Goal: Information Seeking & Learning: Check status

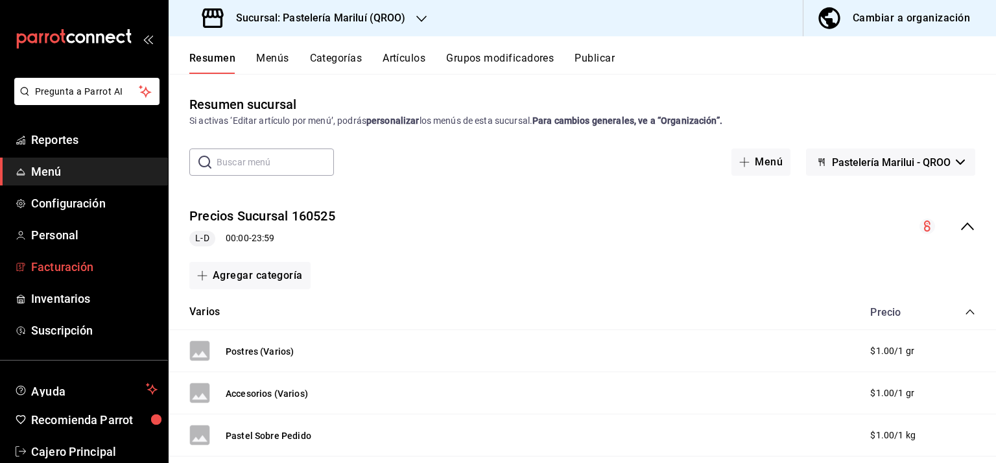
click at [67, 267] on span "Facturación" at bounding box center [94, 267] width 126 height 18
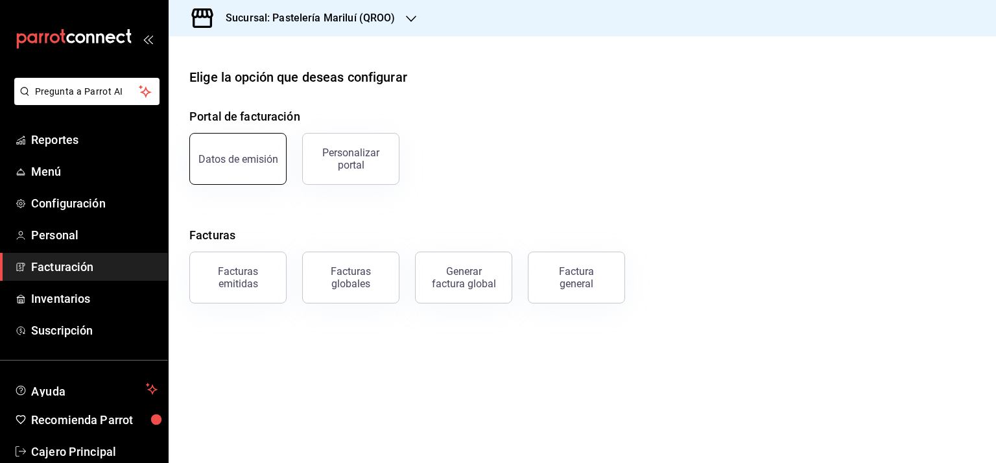
click at [233, 161] on div "Datos de emisión" at bounding box center [238, 159] width 80 height 12
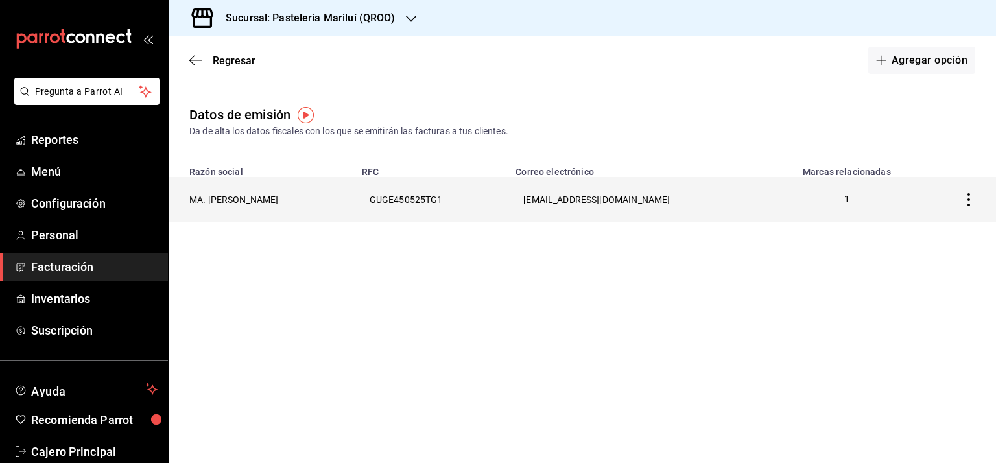
click at [967, 199] on icon "button" at bounding box center [968, 199] width 13 height 13
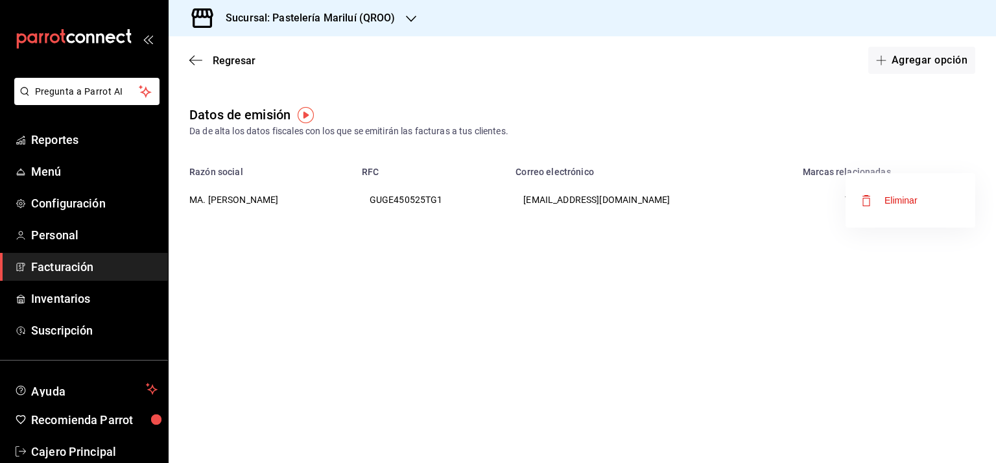
click at [611, 379] on div at bounding box center [498, 231] width 996 height 463
drag, startPoint x: 277, startPoint y: 204, endPoint x: 289, endPoint y: 204, distance: 11.7
click at [277, 204] on th "MA. ENRIQUETA GUADARRAMA GONZALEZ" at bounding box center [261, 199] width 185 height 45
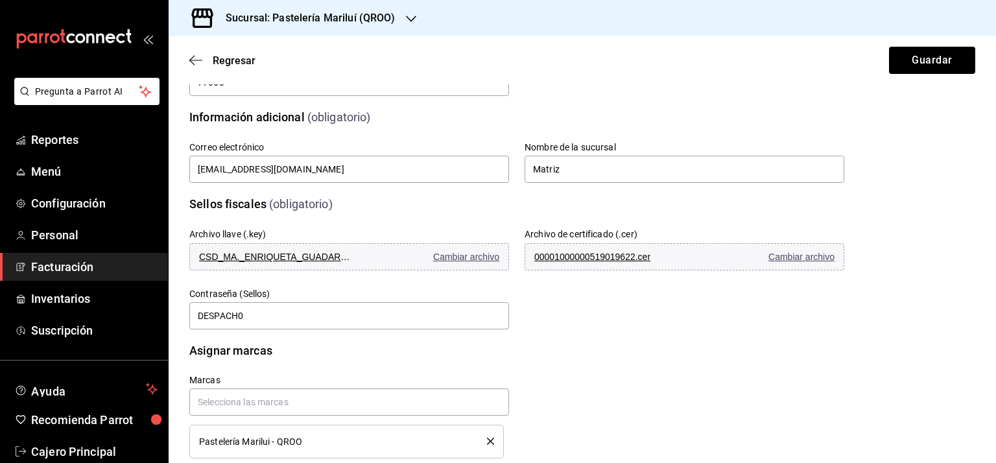
scroll to position [343, 0]
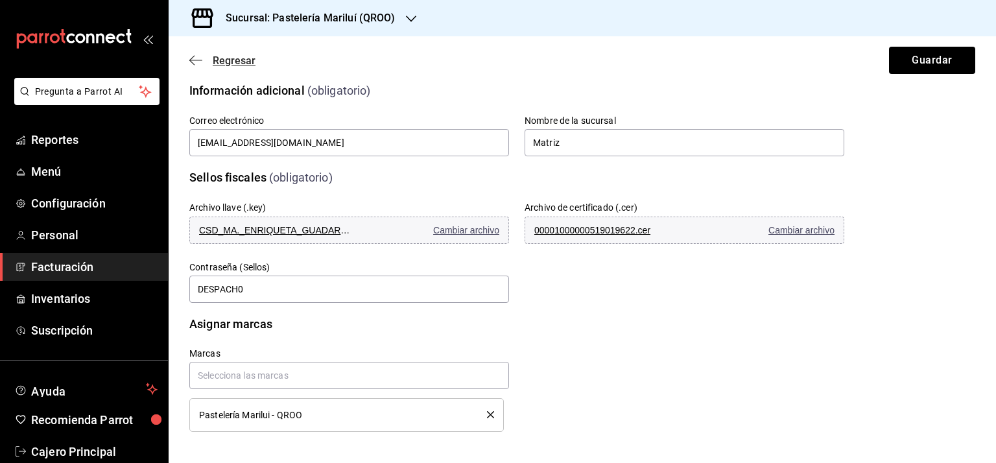
click at [194, 58] on icon "button" at bounding box center [195, 60] width 13 height 12
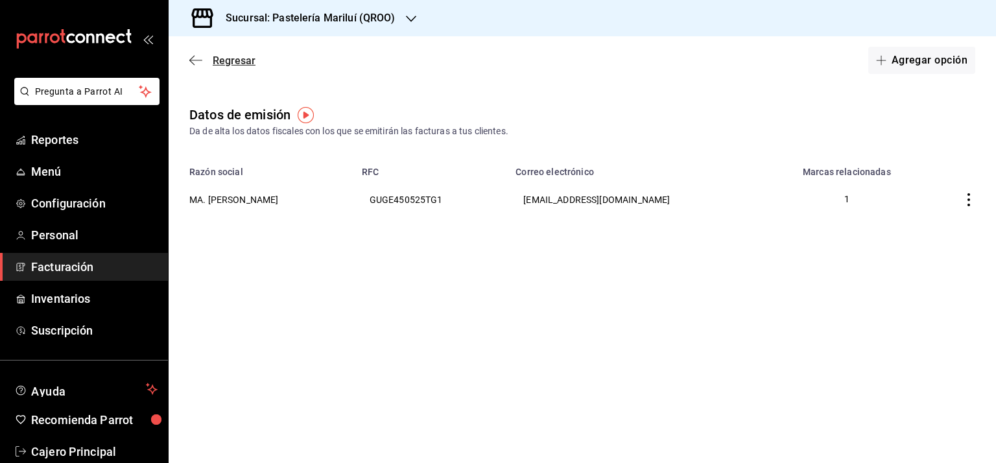
click at [196, 56] on icon "button" at bounding box center [195, 60] width 13 height 12
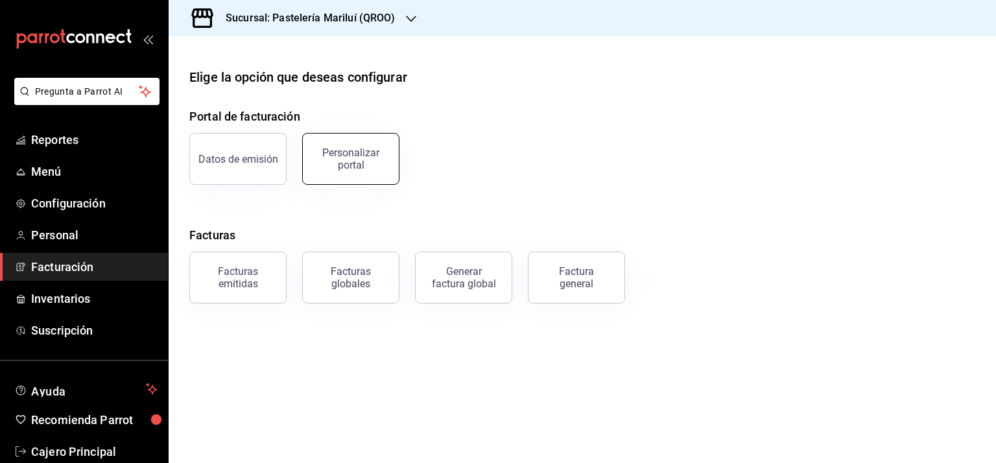
click at [347, 146] on button "Personalizar portal" at bounding box center [350, 159] width 97 height 52
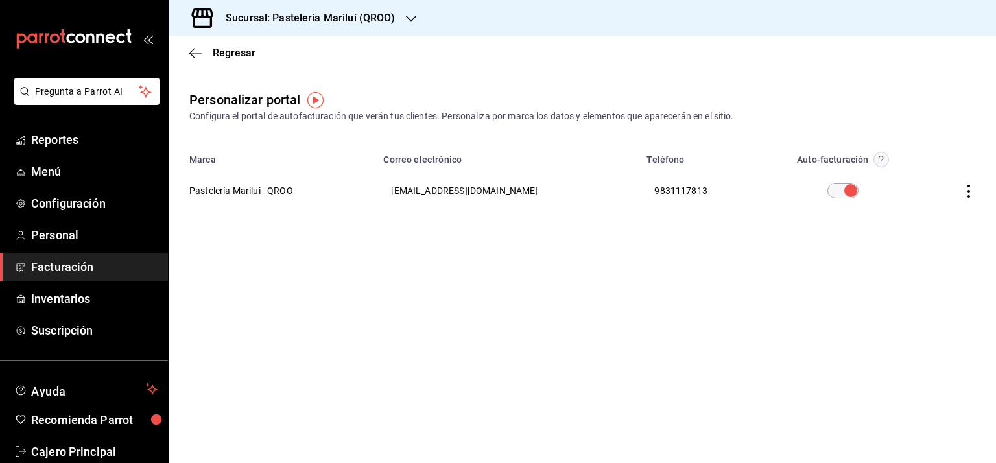
click at [965, 194] on icon "button" at bounding box center [968, 191] width 13 height 13
click at [923, 180] on li "Editar" at bounding box center [910, 174] width 130 height 33
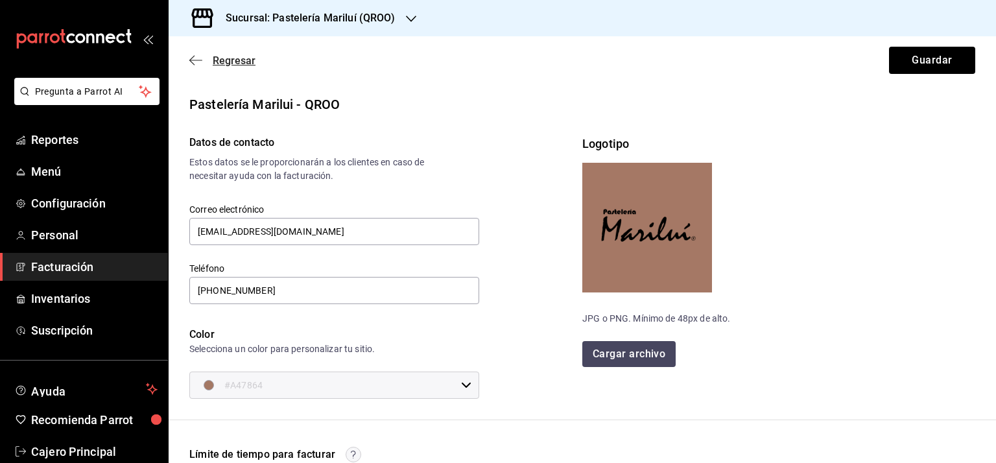
click at [199, 61] on icon "button" at bounding box center [195, 60] width 13 height 12
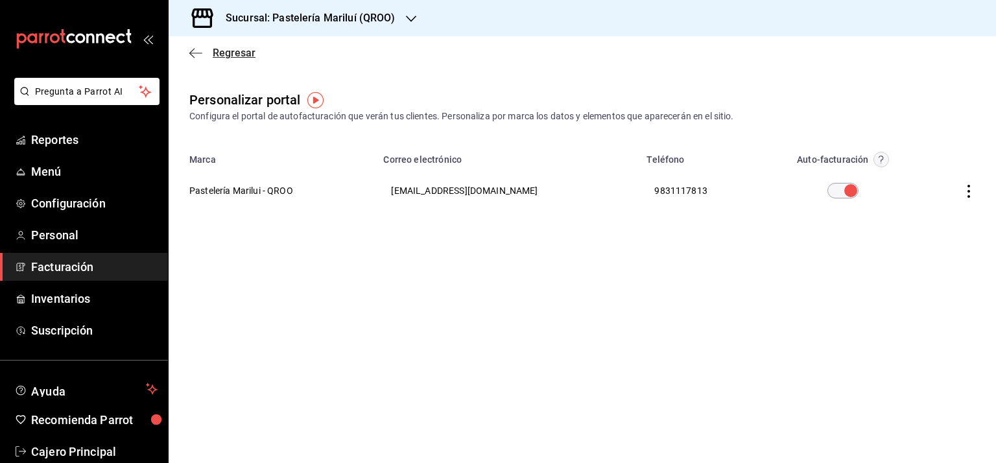
click at [189, 51] on icon "button" at bounding box center [195, 53] width 13 height 12
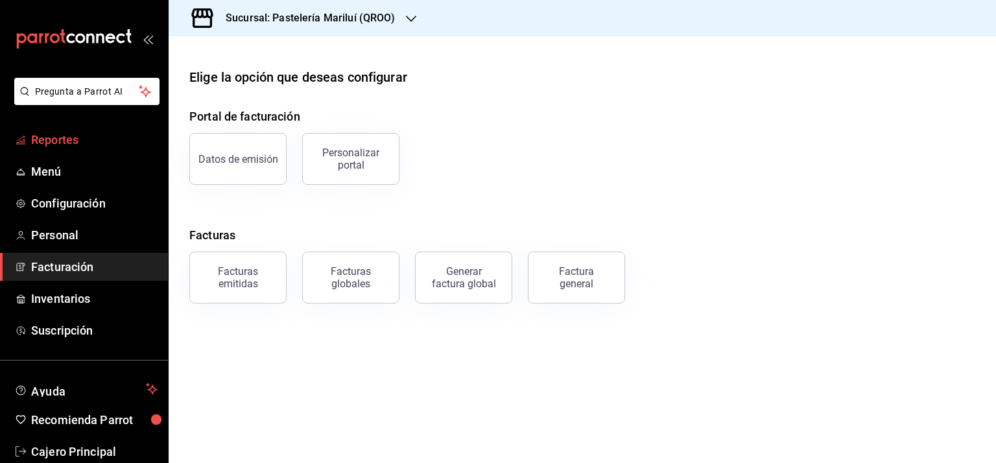
click at [69, 147] on span "Reportes" at bounding box center [94, 140] width 126 height 18
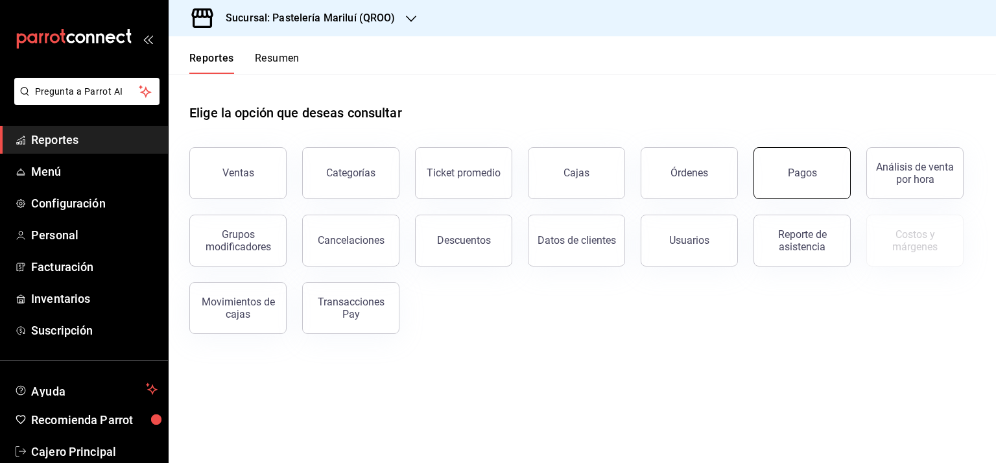
click at [798, 161] on button "Pagos" at bounding box center [801, 173] width 97 height 52
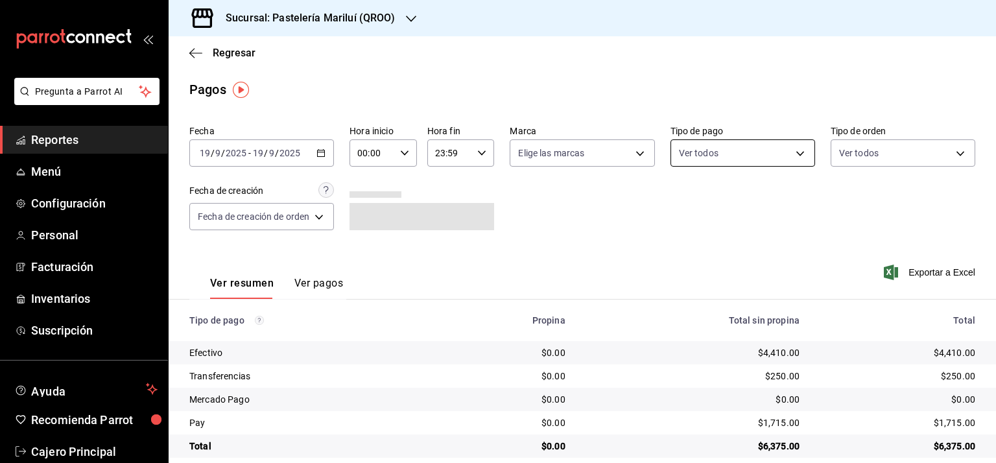
click at [725, 154] on body "Pregunta a Parrot AI Reportes Menú Configuración Personal Facturación Inventari…" at bounding box center [498, 231] width 996 height 463
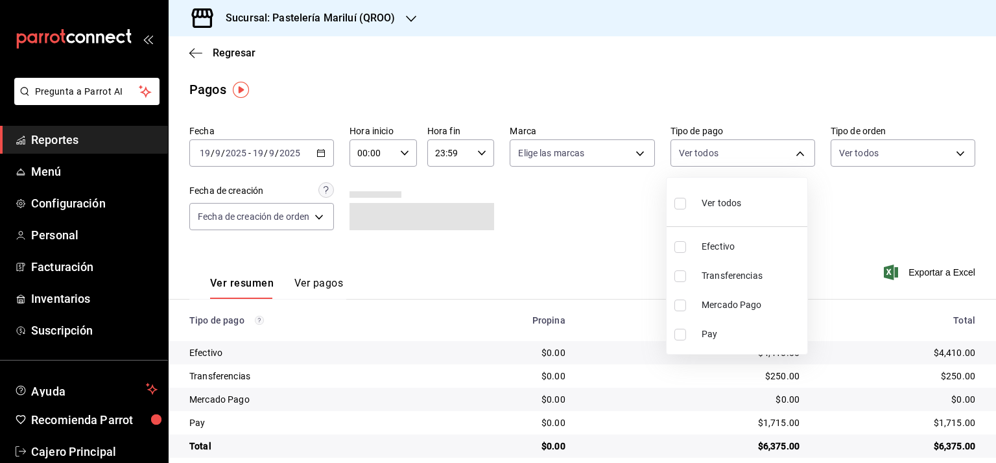
click at [715, 247] on span "Efectivo" at bounding box center [751, 247] width 100 height 14
type input "8a81d444-f2c7-4f7c-a8ee-20a397658b75"
checkbox input "true"
click at [318, 151] on div at bounding box center [498, 231] width 996 height 463
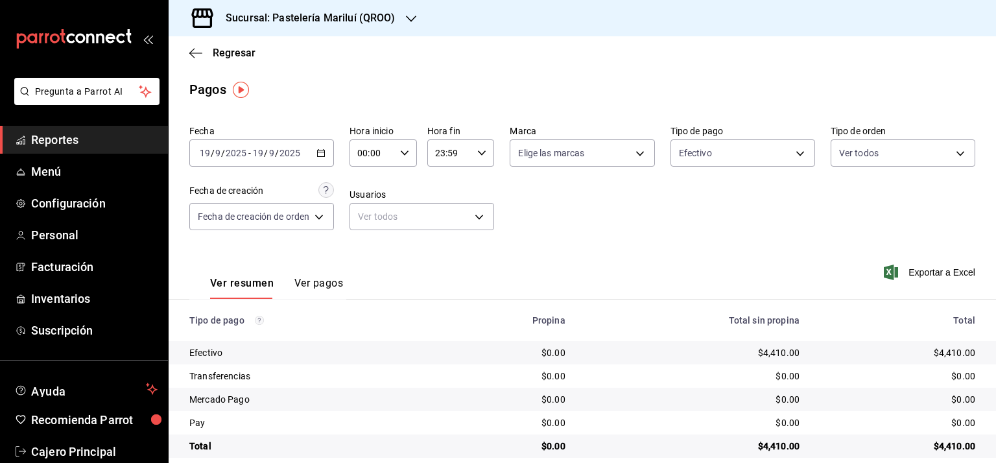
click at [324, 150] on \(Stroke\) "button" at bounding box center [321, 153] width 8 height 7
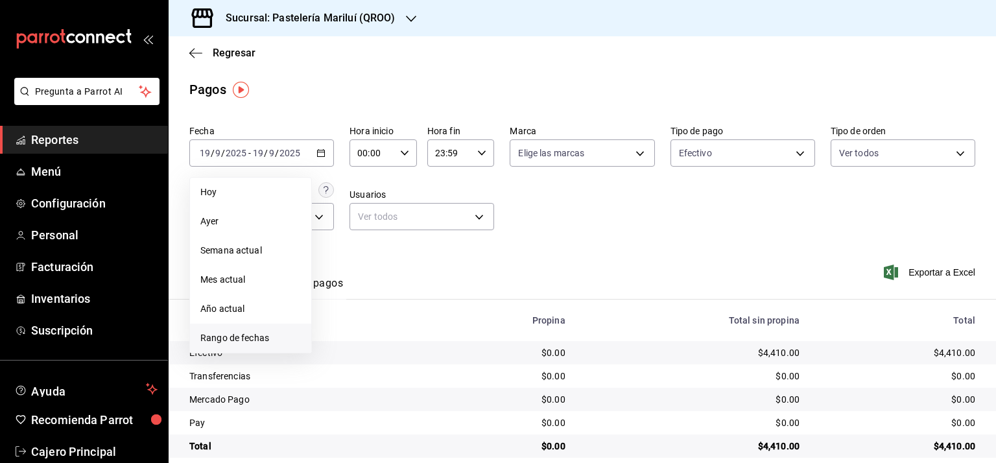
click at [237, 336] on span "Rango de fechas" at bounding box center [250, 338] width 100 height 14
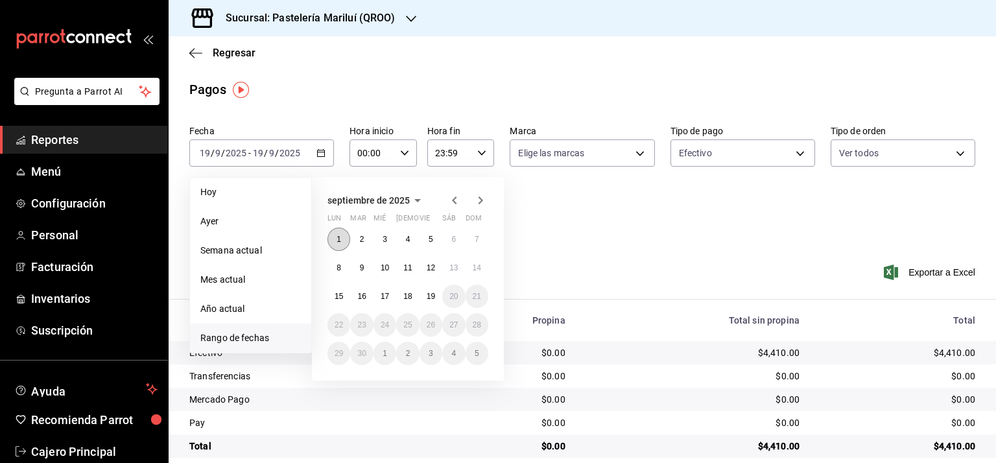
click at [342, 236] on button "1" at bounding box center [338, 239] width 23 height 23
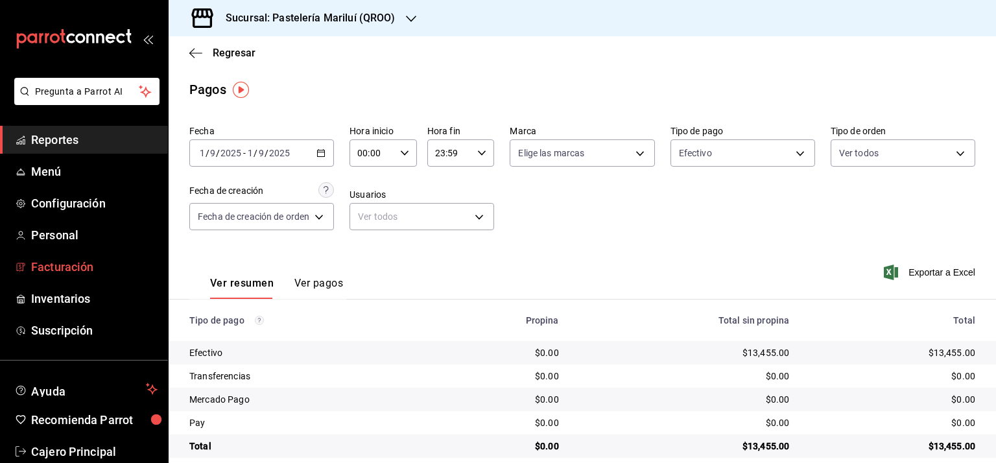
click at [43, 264] on span "Facturación" at bounding box center [94, 267] width 126 height 18
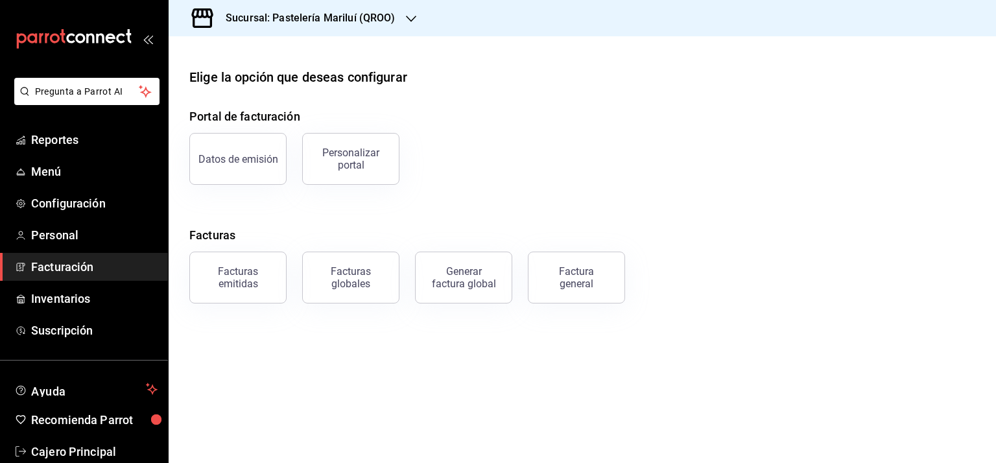
click at [481, 288] on div "Generar factura global" at bounding box center [463, 277] width 65 height 25
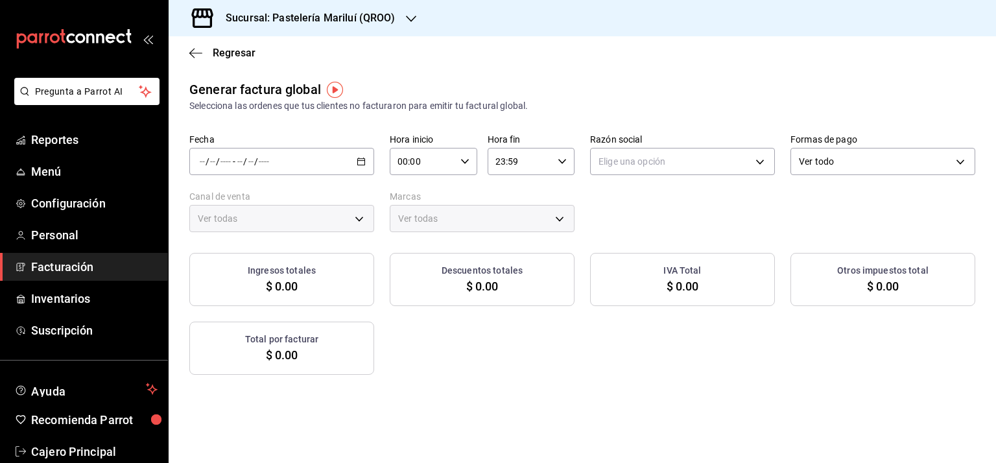
type input "PARROT,UBER_EATS,RAPPI,DIDI_FOOD,ONLINE"
click at [357, 164] on icon "button" at bounding box center [361, 161] width 9 height 9
click at [245, 203] on span "Rango de fechas" at bounding box center [250, 201] width 100 height 14
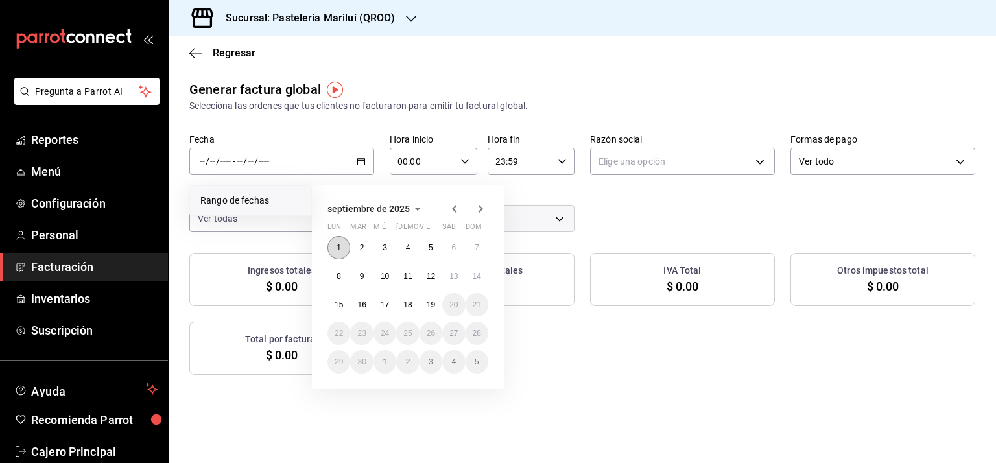
click at [332, 244] on button "1" at bounding box center [338, 247] width 23 height 23
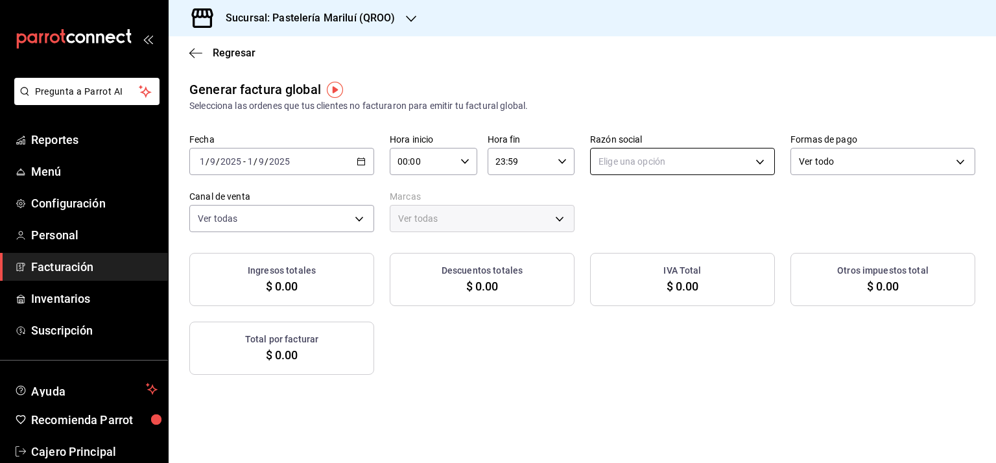
click at [616, 168] on body "Pregunta a Parrot AI Reportes Menú Configuración Personal Facturación Inventari…" at bounding box center [498, 231] width 996 height 463
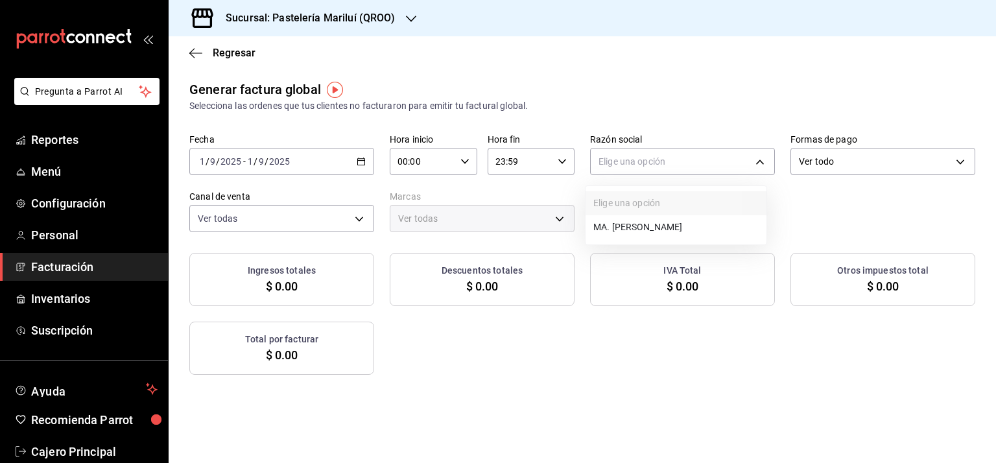
click at [621, 218] on li "MA. ENRIQUETA GUADARRAMA GONZALEZ" at bounding box center [675, 227] width 181 height 24
type input "bbe4434a-78bb-46bf-8066-af24c608faac"
type input "d1899554-f730-4f51-8c80-c6342bb5bc4c"
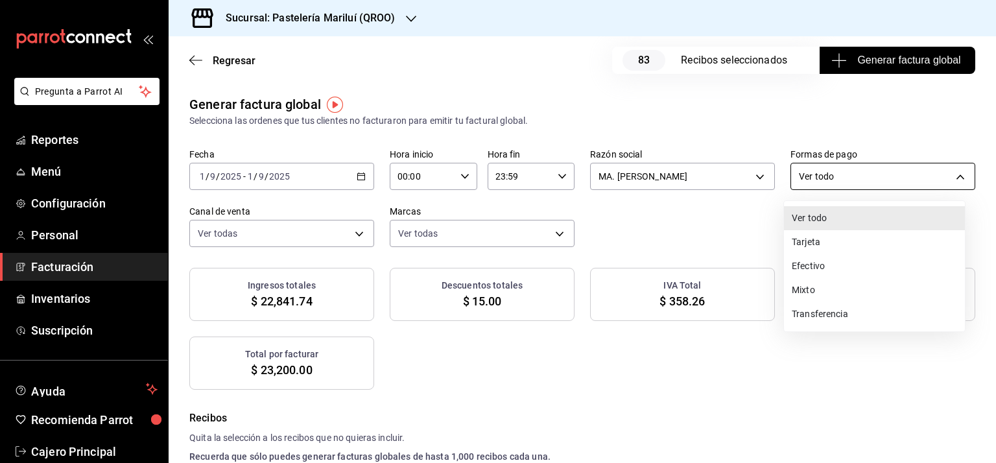
click at [839, 164] on body "Pregunta a Parrot AI Reportes Menú Configuración Personal Facturación Inventari…" at bounding box center [498, 231] width 996 height 463
click at [809, 263] on li "Efectivo" at bounding box center [874, 266] width 181 height 24
type input "CASH"
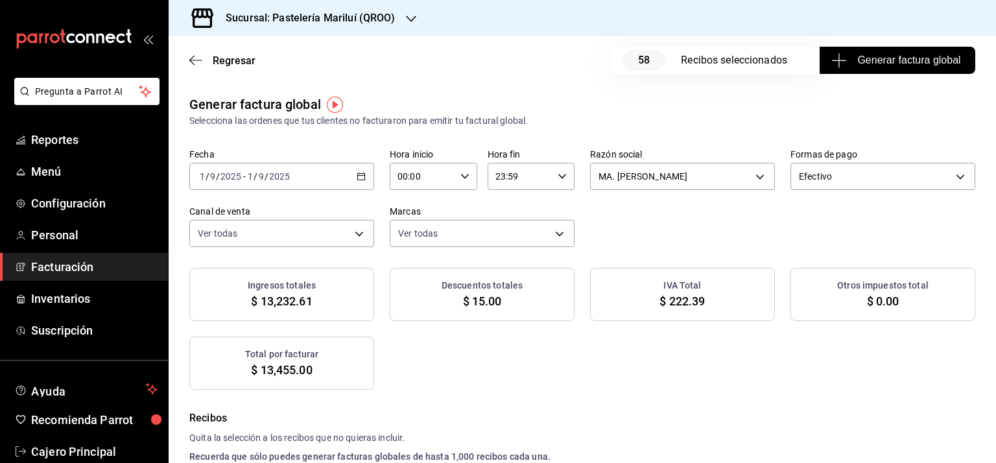
click at [436, 45] on div "Regresar 58 Recibos seleccionados Generar factura global" at bounding box center [582, 60] width 827 height 48
click at [56, 136] on span "Reportes" at bounding box center [94, 140] width 126 height 18
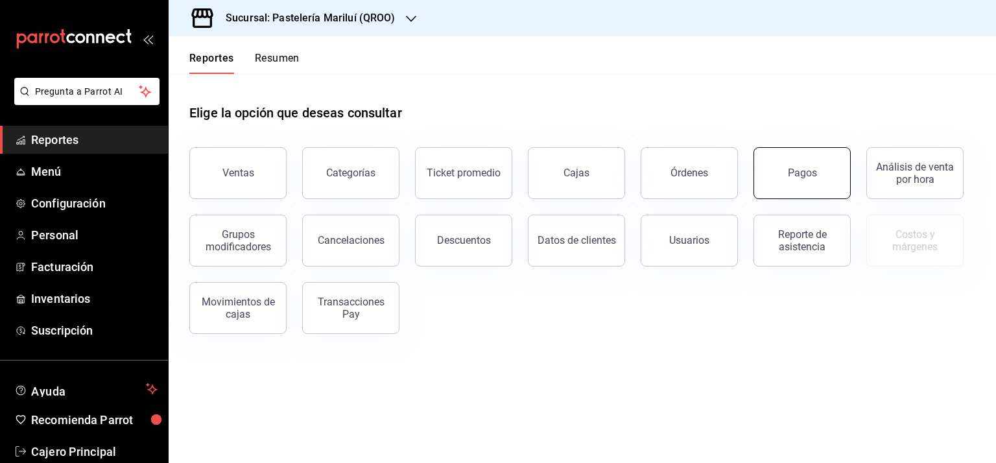
click at [806, 166] on button "Pagos" at bounding box center [801, 173] width 97 height 52
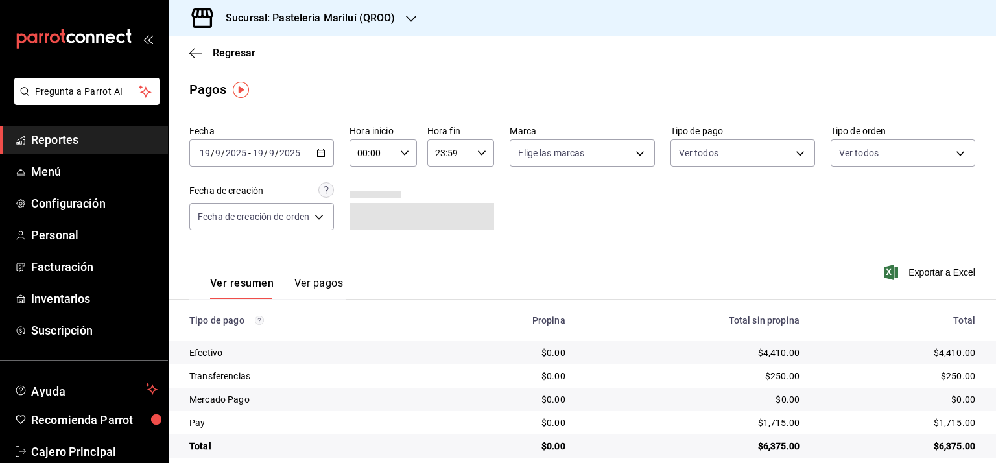
click at [322, 149] on icon "button" at bounding box center [320, 152] width 9 height 9
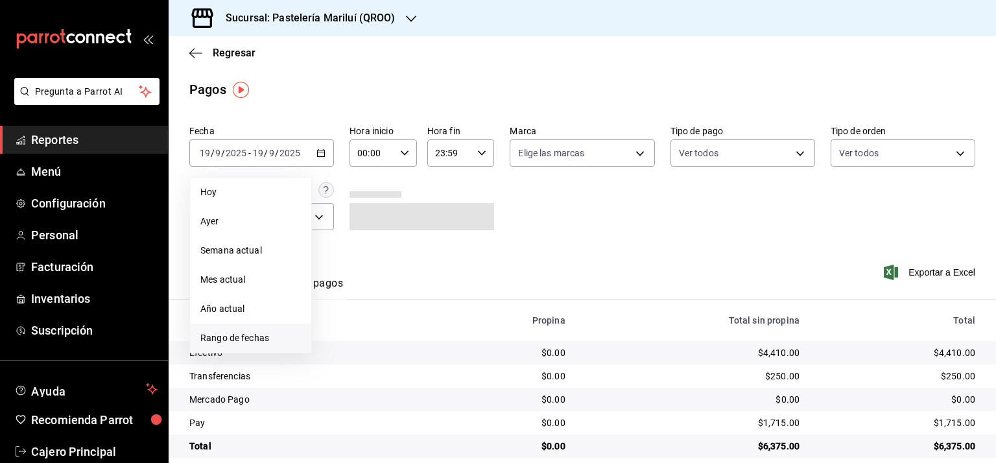
click at [238, 338] on span "Rango de fechas" at bounding box center [250, 338] width 100 height 14
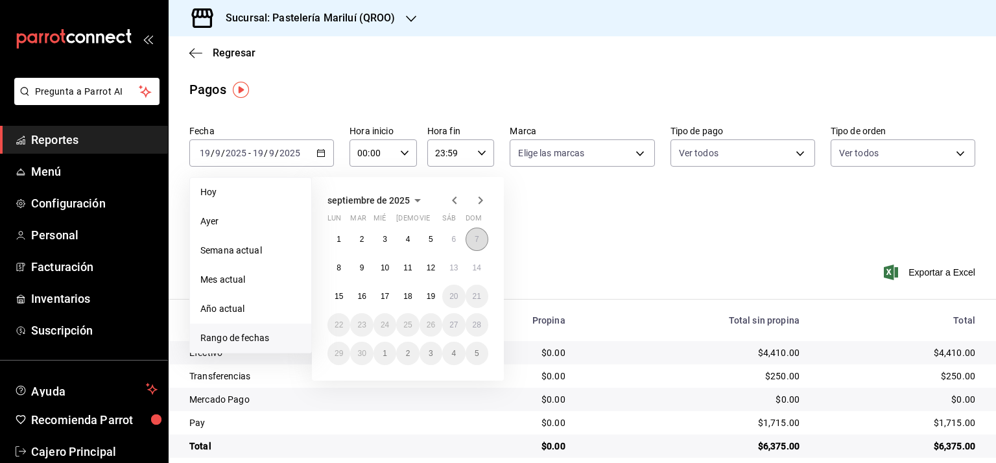
click at [474, 237] on abbr "7" at bounding box center [476, 239] width 5 height 9
click at [646, 244] on div "Fecha 2025-09-19 19 / 9 / 2025 - 2025-09-19 19 / 9 / 2025 Hoy Ayer Semana actua…" at bounding box center [582, 183] width 786 height 126
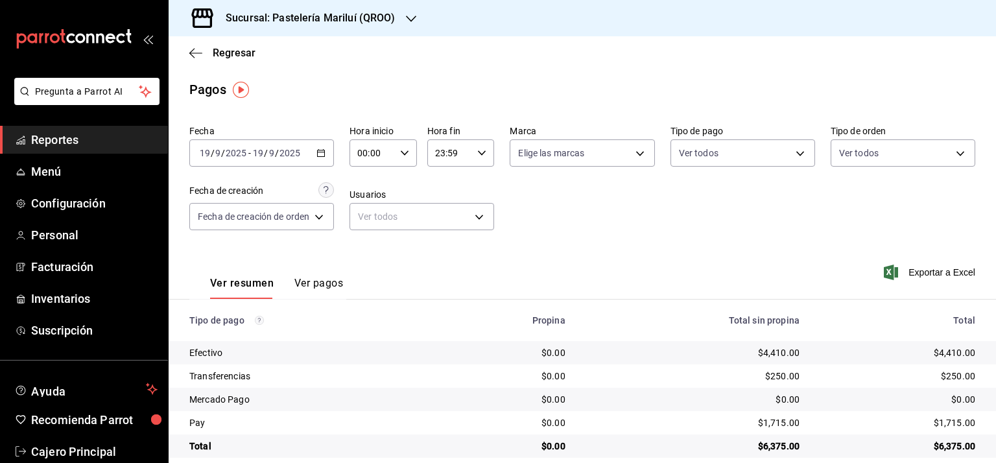
click at [322, 151] on icon "button" at bounding box center [320, 152] width 9 height 9
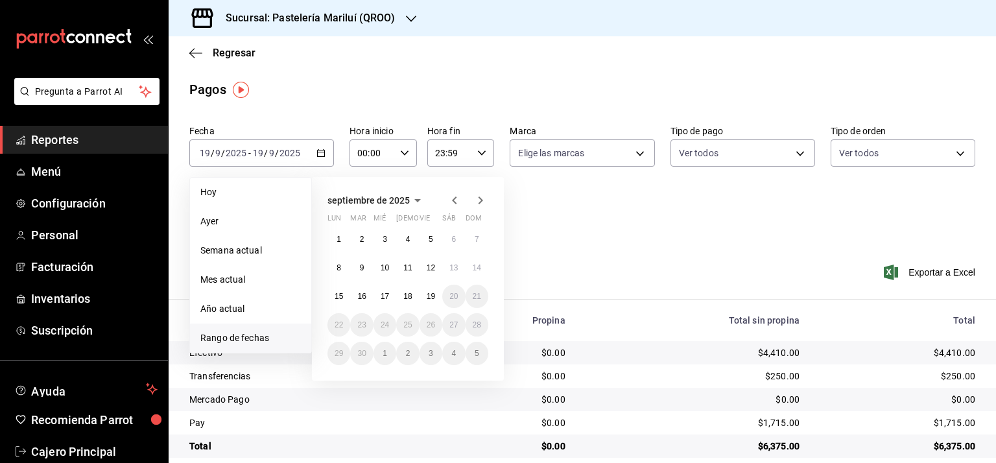
click at [452, 195] on icon "button" at bounding box center [455, 201] width 16 height 16
click at [409, 270] on abbr "7" at bounding box center [408, 267] width 5 height 9
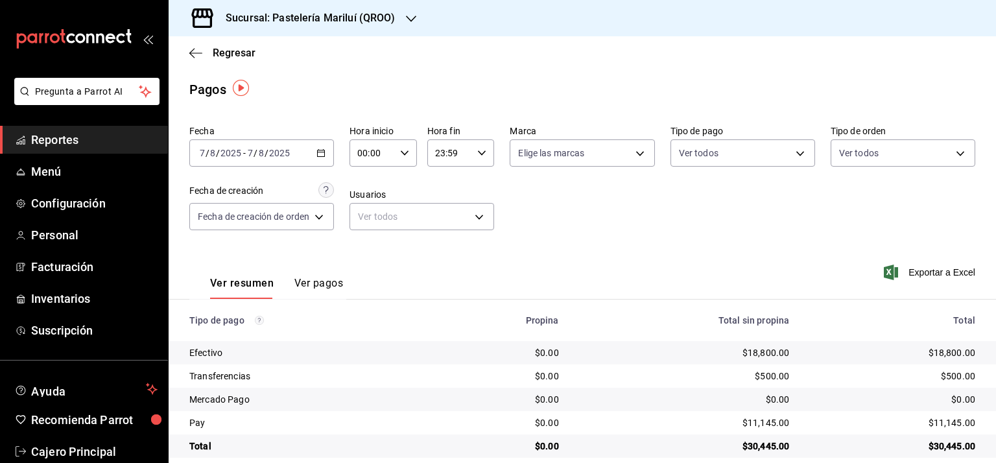
scroll to position [16, 0]
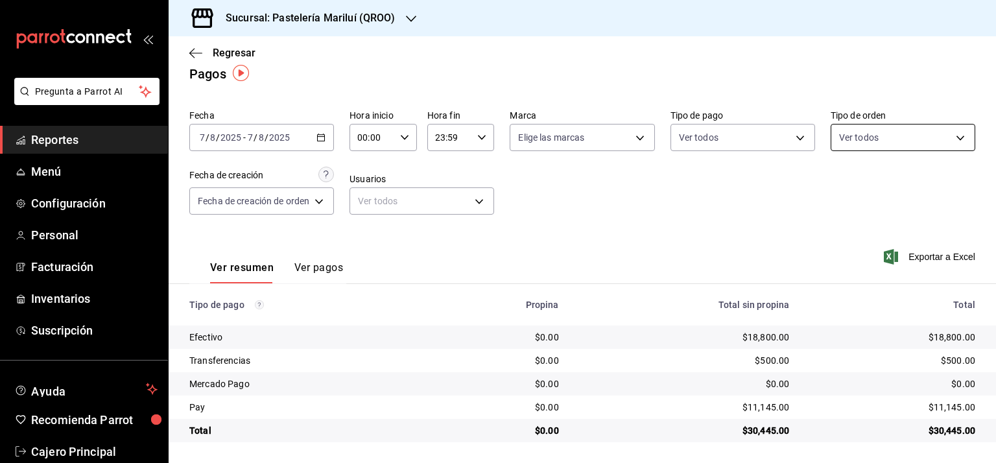
click at [900, 130] on body "Pregunta a Parrot AI Reportes Menú Configuración Personal Facturación Inventari…" at bounding box center [498, 231] width 996 height 463
click at [778, 138] on div at bounding box center [498, 231] width 996 height 463
click at [776, 135] on body "Pregunta a Parrot AI Reportes Menú Configuración Personal Facturación Inventari…" at bounding box center [498, 231] width 996 height 463
click at [711, 235] on span "Efectivo" at bounding box center [751, 231] width 100 height 14
type input "8a81d444-f2c7-4f7c-a8ee-20a397658b75"
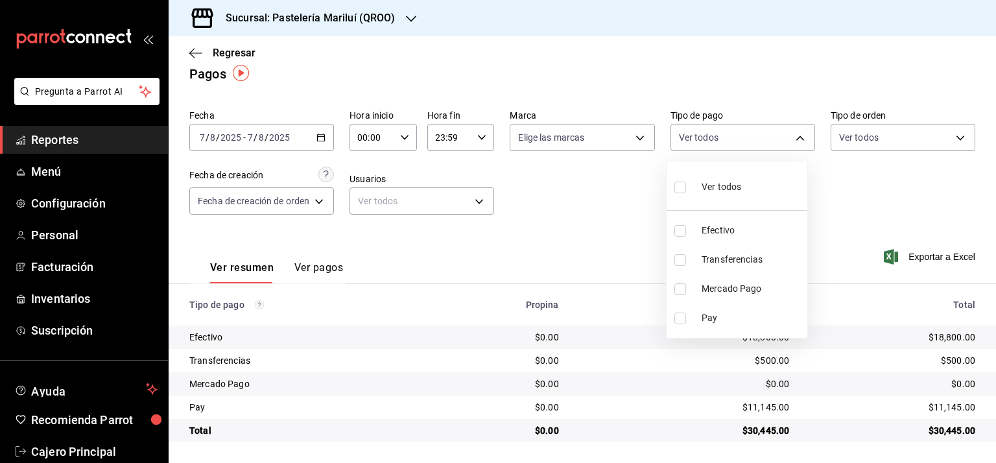
checkbox input "true"
click at [315, 268] on div at bounding box center [498, 231] width 996 height 463
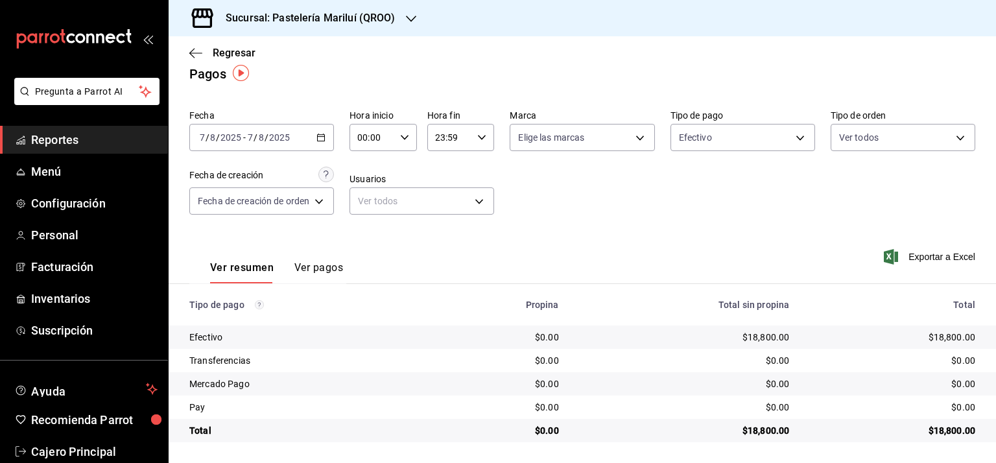
click at [330, 264] on button "Ver pagos" at bounding box center [318, 272] width 49 height 22
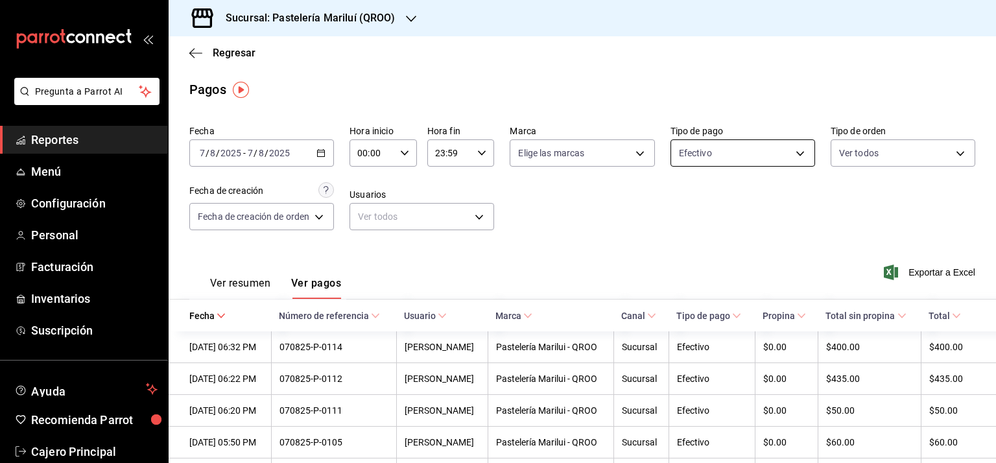
click at [789, 145] on body "Pregunta a Parrot AI Reportes Menú Configuración Personal Facturación Inventari…" at bounding box center [498, 231] width 996 height 463
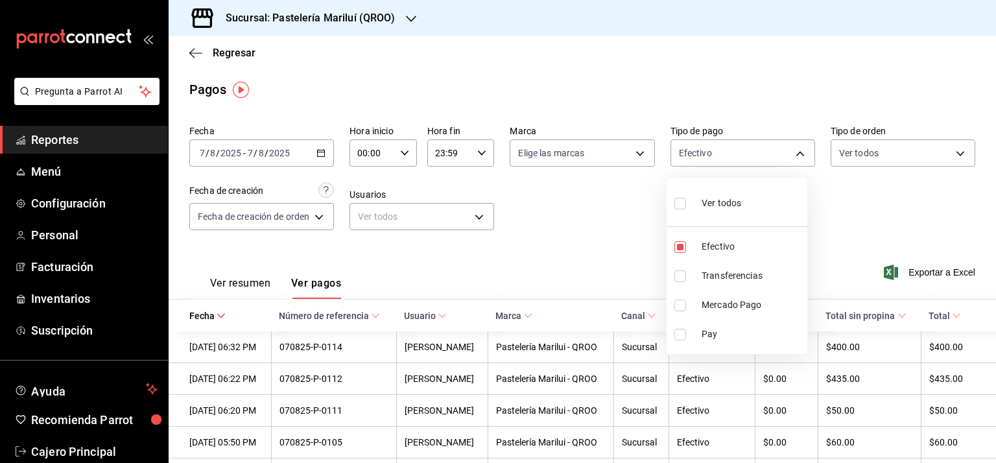
click at [679, 336] on input "checkbox" at bounding box center [680, 335] width 12 height 12
checkbox input "true"
type input "8a81d444-f2c7-4f7c-a8ee-20a397658b75,678aee18-df42-4cb5-85d2-05bf1b4211ad"
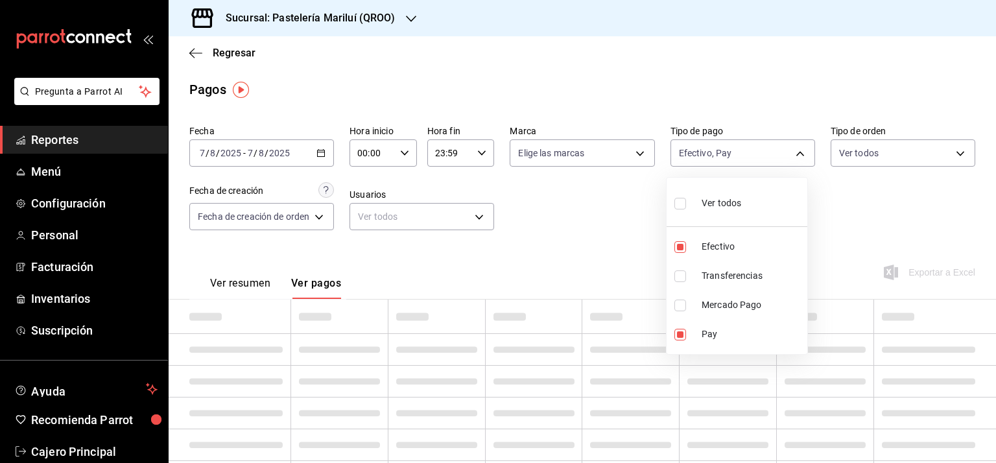
click at [563, 228] on div at bounding box center [498, 231] width 996 height 463
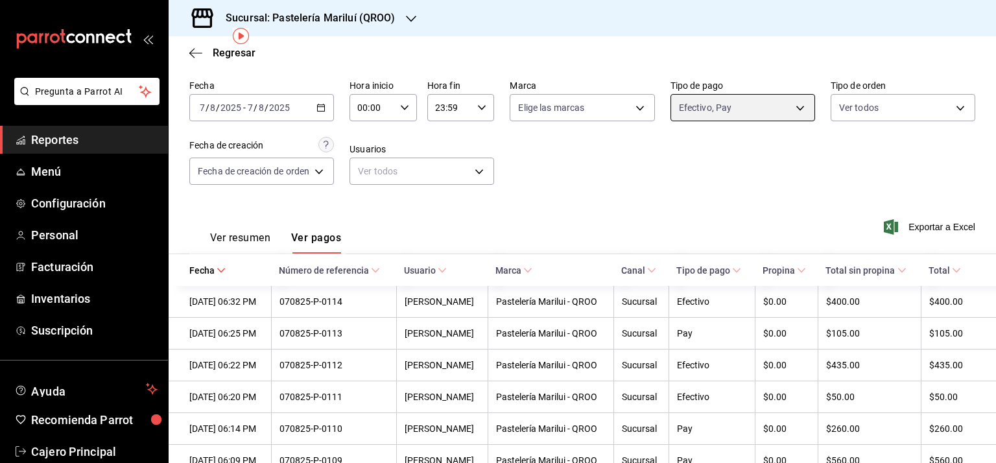
scroll to position [65, 0]
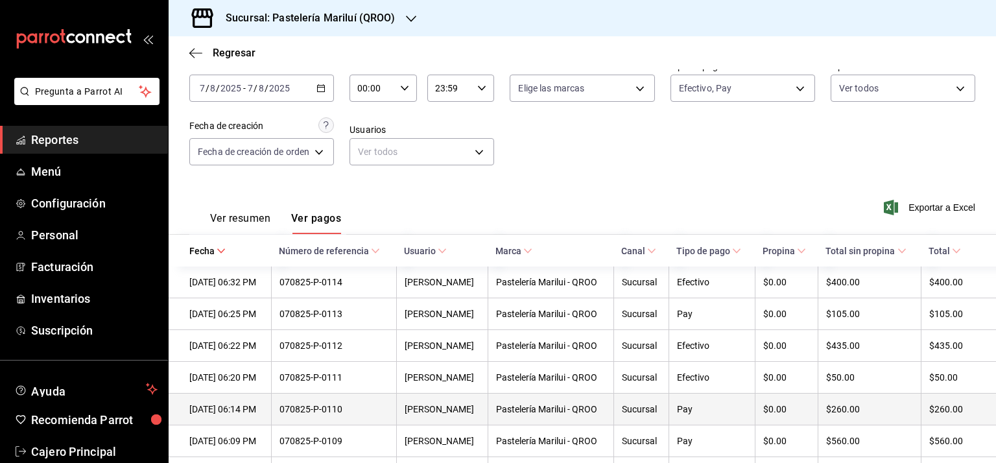
click at [328, 410] on div "070825-P-0110" at bounding box center [333, 409] width 109 height 10
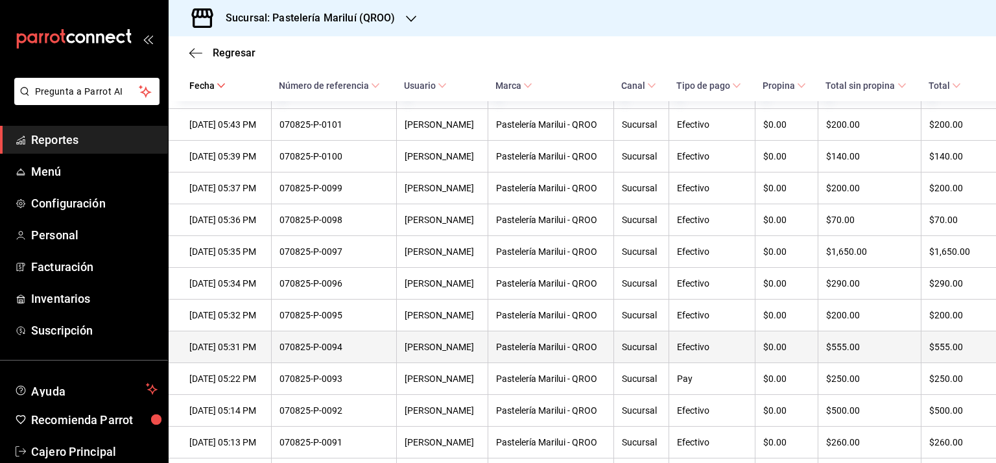
scroll to position [713, 0]
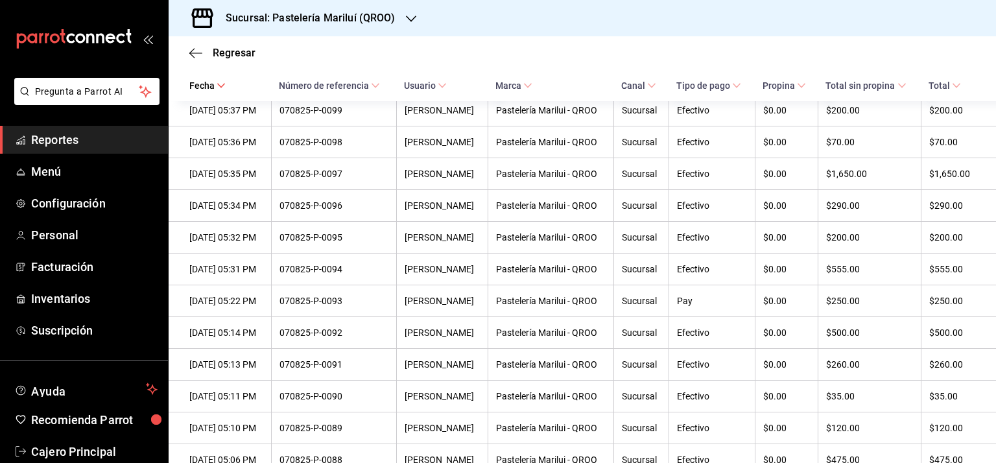
click at [374, 83] on span "Número de referencia" at bounding box center [329, 85] width 101 height 10
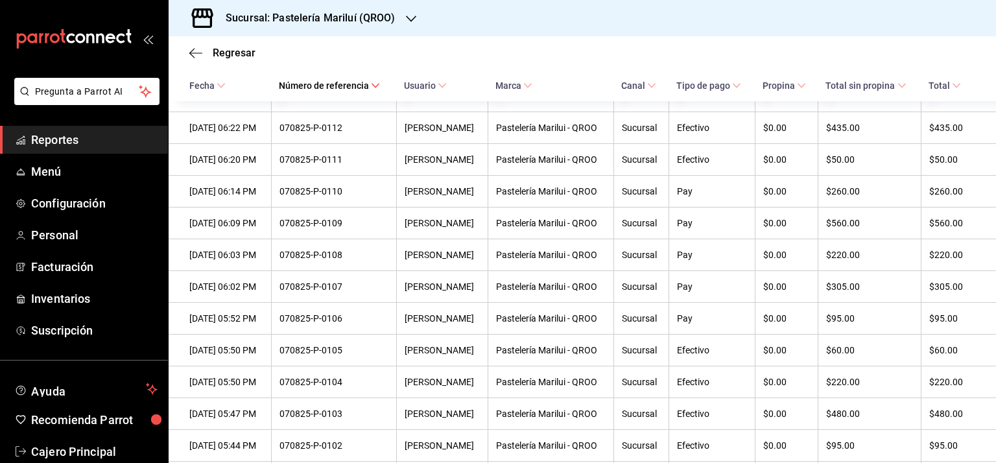
scroll to position [259, 0]
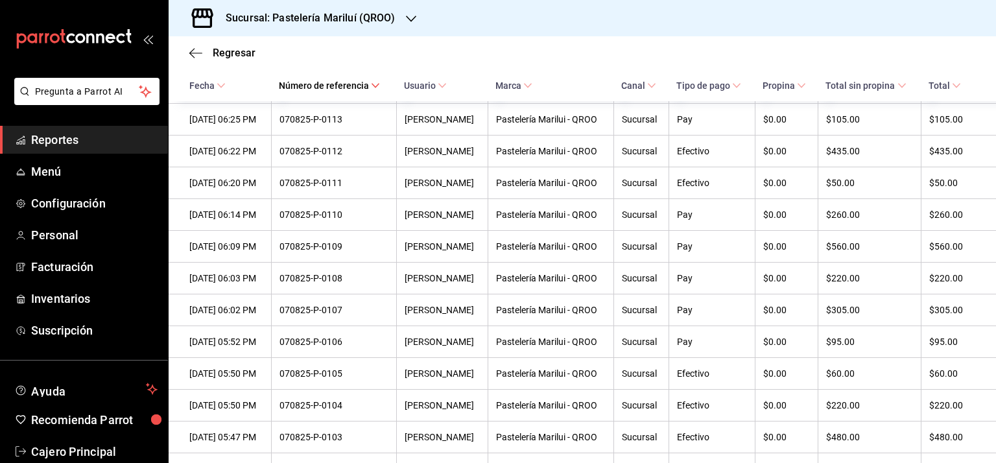
click at [370, 219] on div "070825-P-0110" at bounding box center [333, 214] width 109 height 10
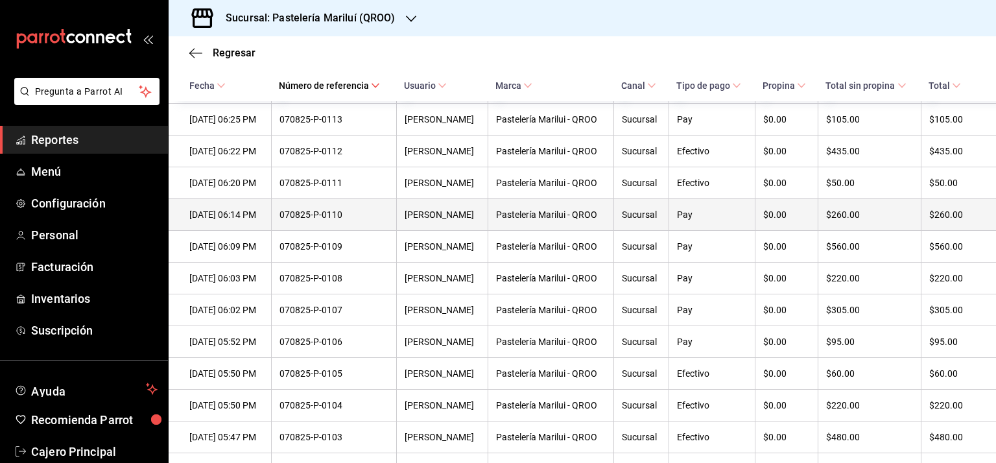
scroll to position [130, 0]
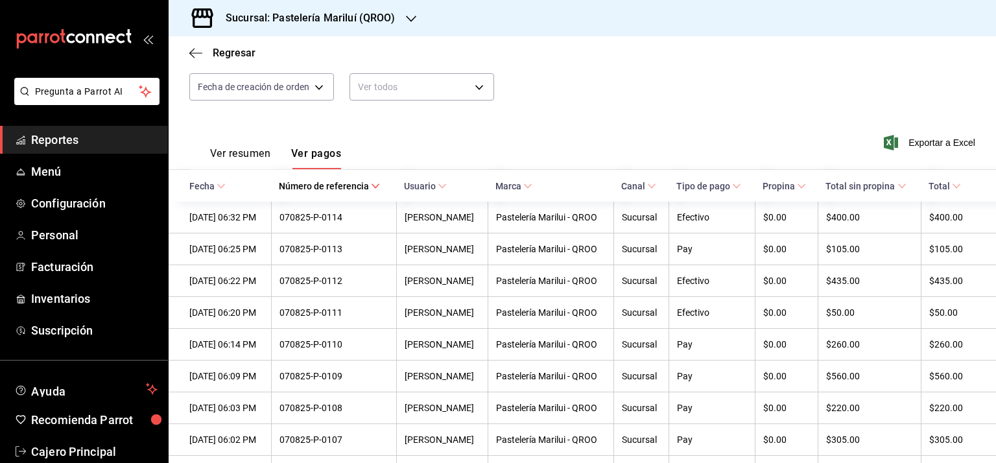
click at [706, 183] on span "Tipo de pago" at bounding box center [708, 186] width 65 height 10
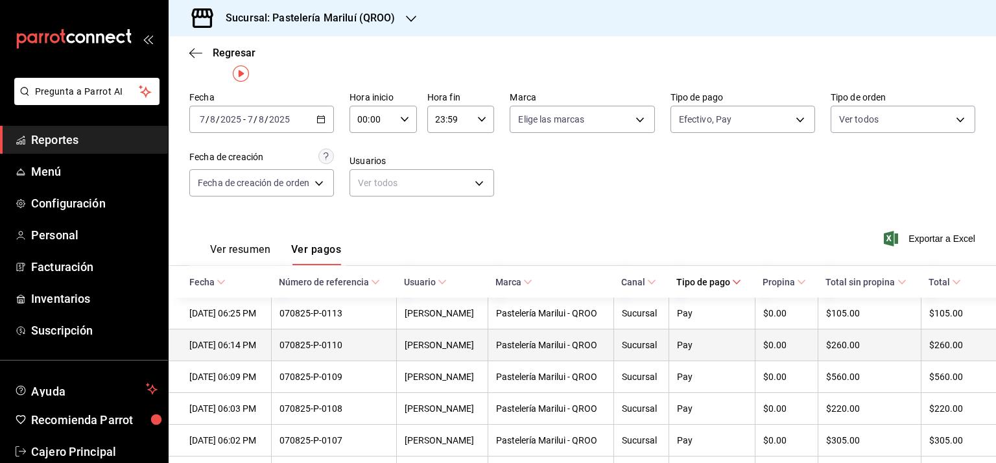
scroll to position [65, 0]
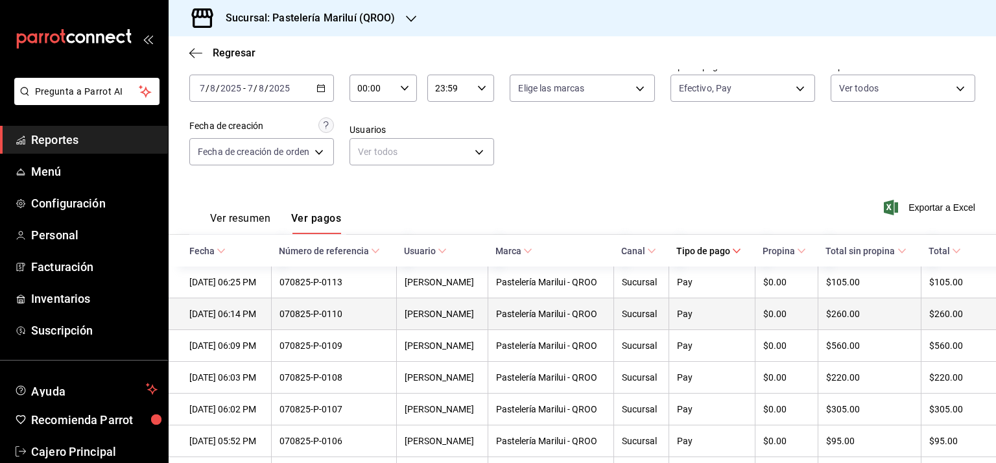
click at [425, 318] on div "Yarely Chan" at bounding box center [441, 314] width 75 height 10
